Goal: Transaction & Acquisition: Purchase product/service

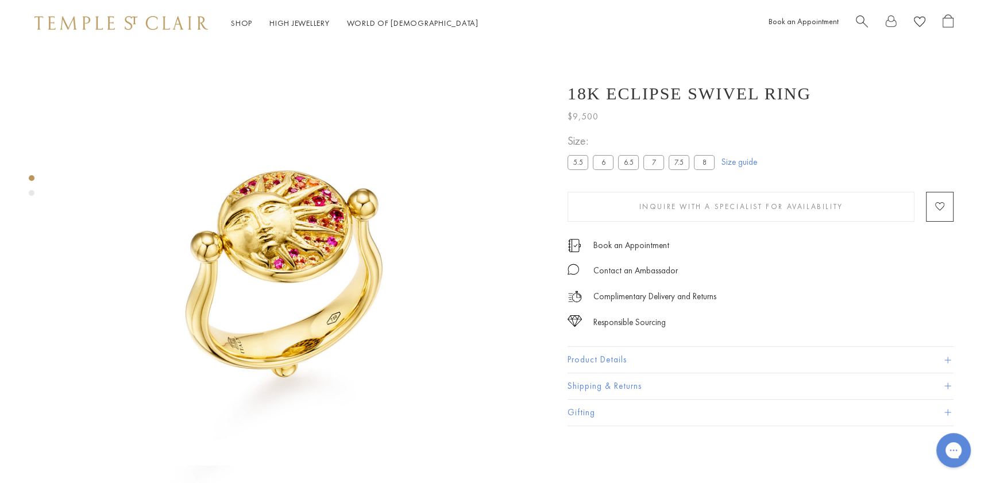
click at [32, 191] on div "Product gallery navigation" at bounding box center [32, 193] width 6 height 6
